Goal: Navigation & Orientation: Find specific page/section

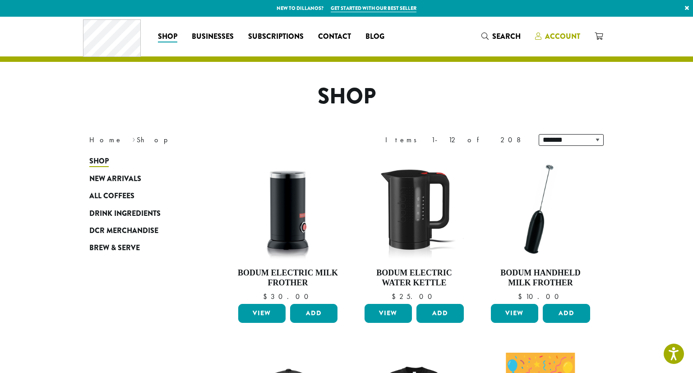
click at [549, 37] on span "Account" at bounding box center [562, 36] width 35 height 10
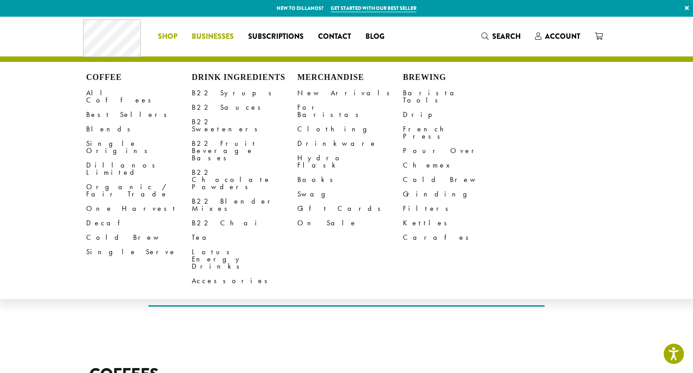
click at [200, 41] on span "Businesses" at bounding box center [213, 36] width 42 height 11
